Goal: Transaction & Acquisition: Subscribe to service/newsletter

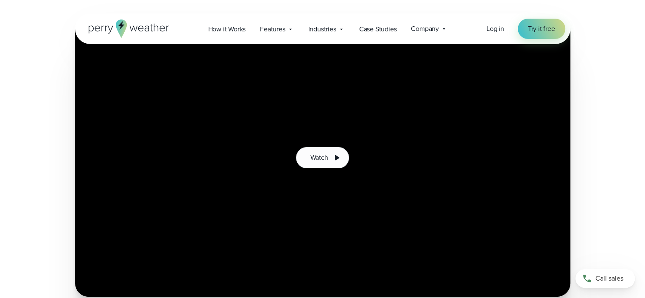
scroll to position [148, 0]
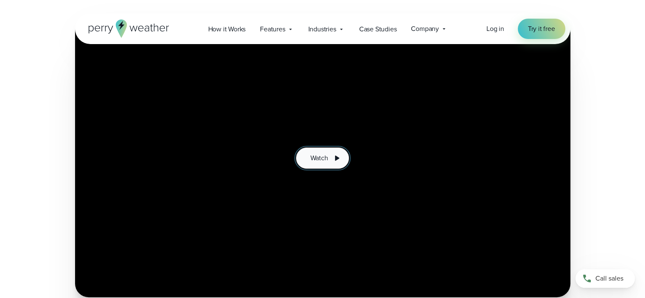
click at [327, 160] on span "Watch" at bounding box center [319, 158] width 18 height 10
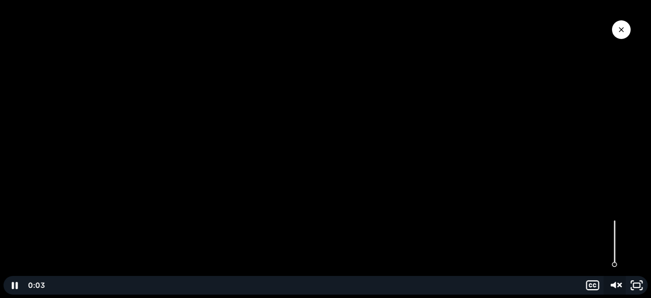
click at [612, 283] on icon "Unmute" at bounding box center [615, 285] width 26 height 22
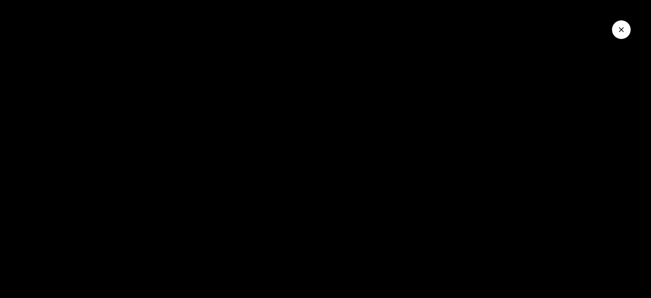
click at [622, 25] on button "Close Video" at bounding box center [621, 29] width 19 height 19
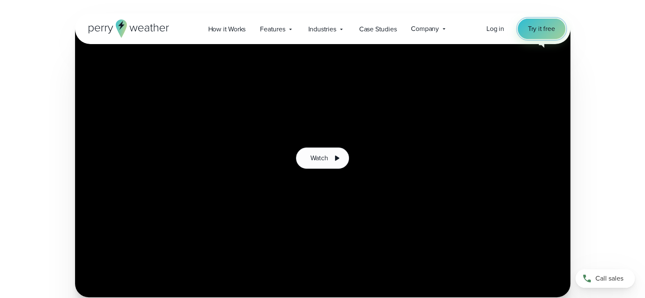
click at [539, 27] on span "Try it free" at bounding box center [541, 29] width 27 height 10
click at [294, 29] on icon at bounding box center [290, 29] width 7 height 7
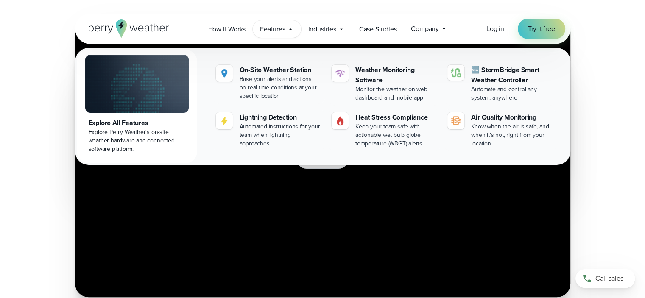
scroll to position [0, 0]
